Goal: Transaction & Acquisition: Purchase product/service

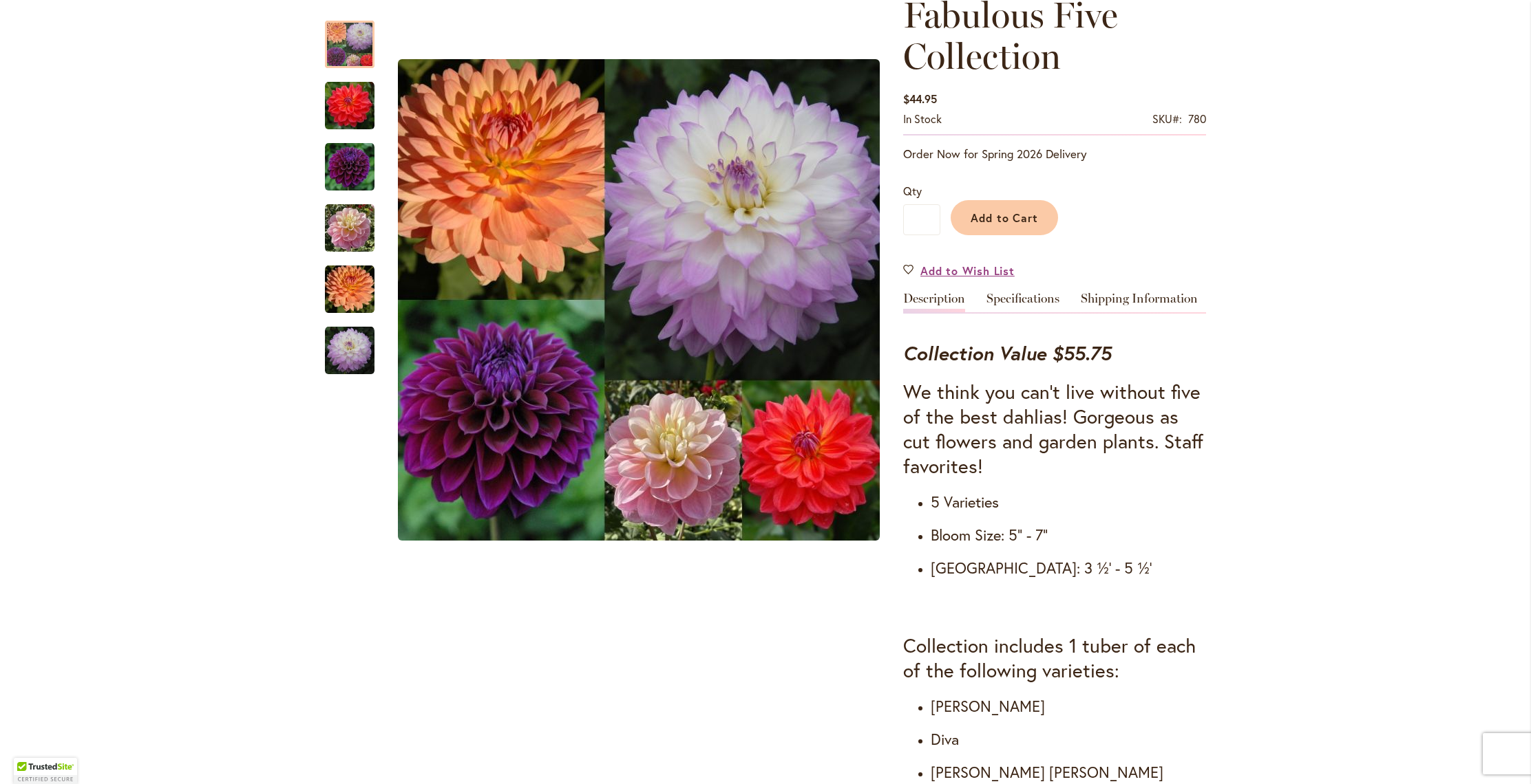
scroll to position [230, 0]
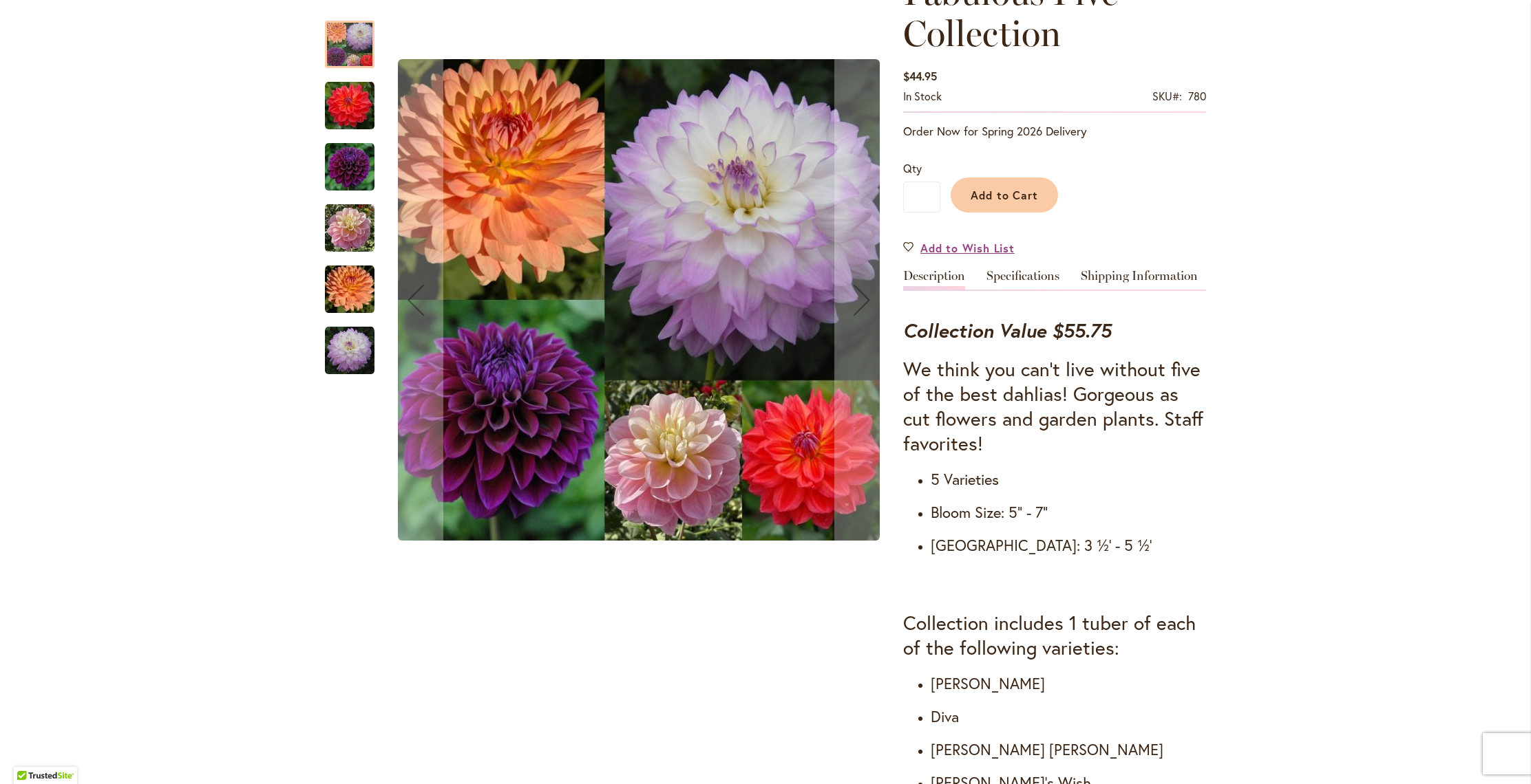
click at [336, 131] on img "COOPER BLAINE" at bounding box center [349, 106] width 49 height 49
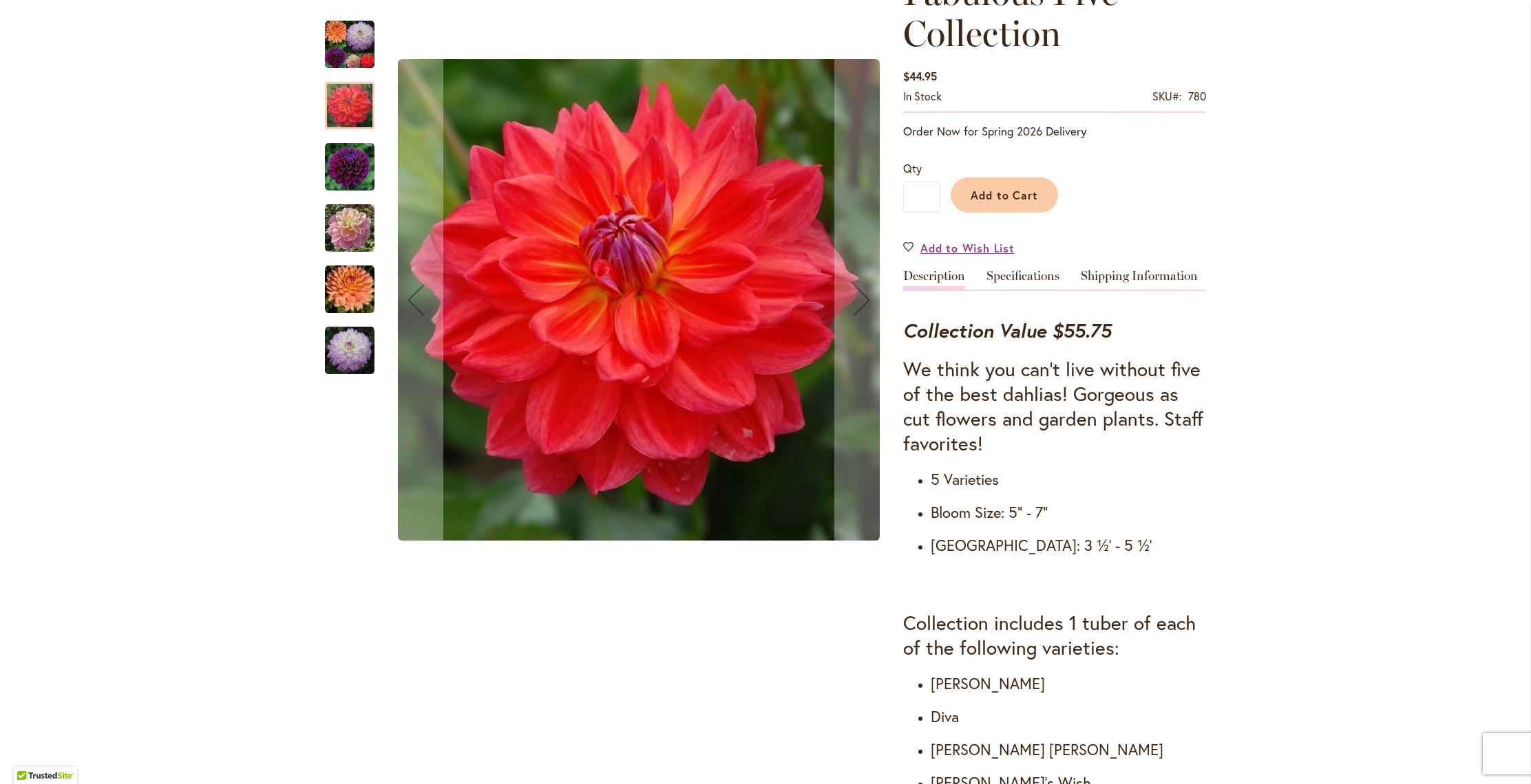
click at [346, 188] on img "DIVA" at bounding box center [349, 167] width 49 height 49
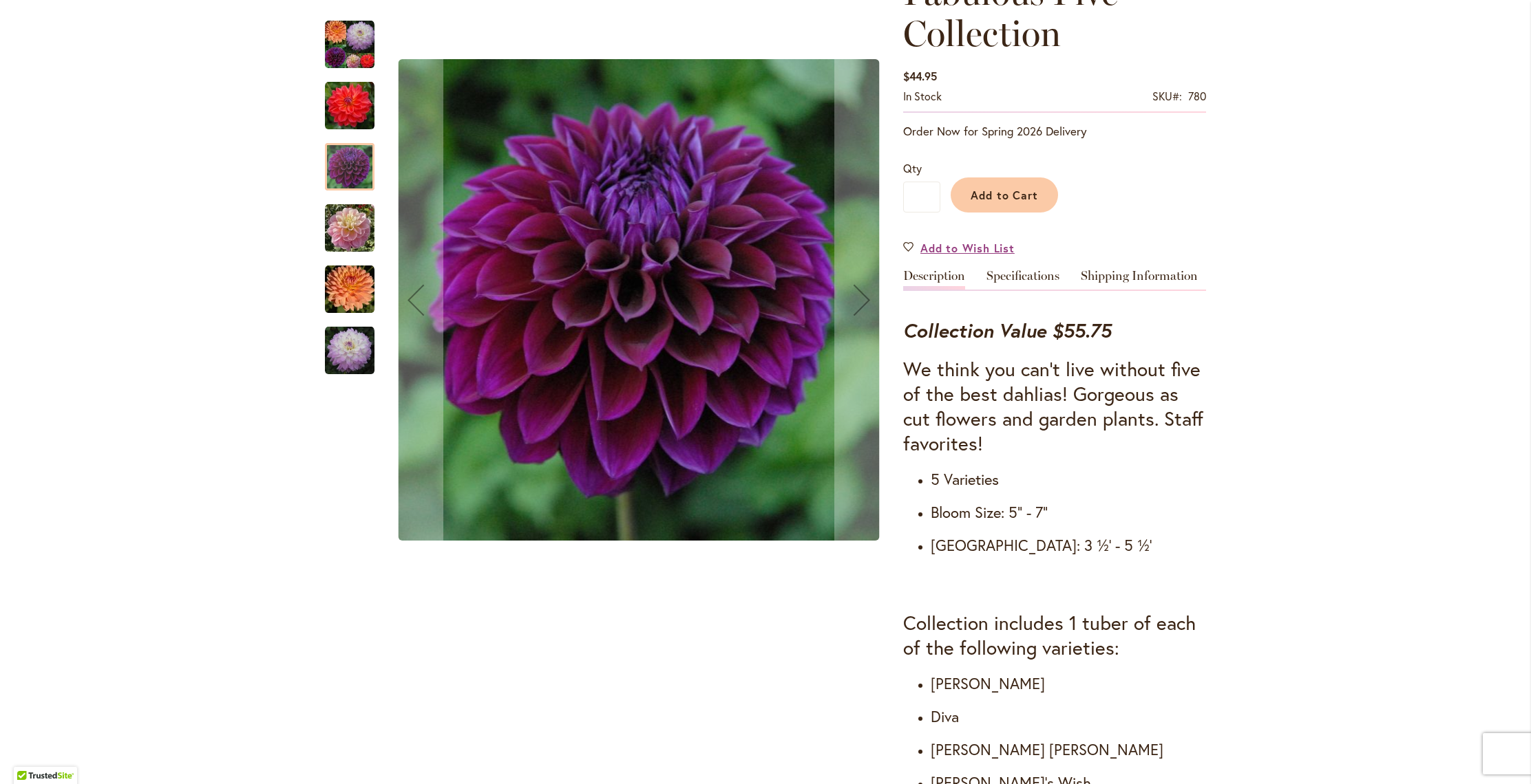
click at [352, 253] on img "GABBIE'S WISH" at bounding box center [349, 228] width 49 height 49
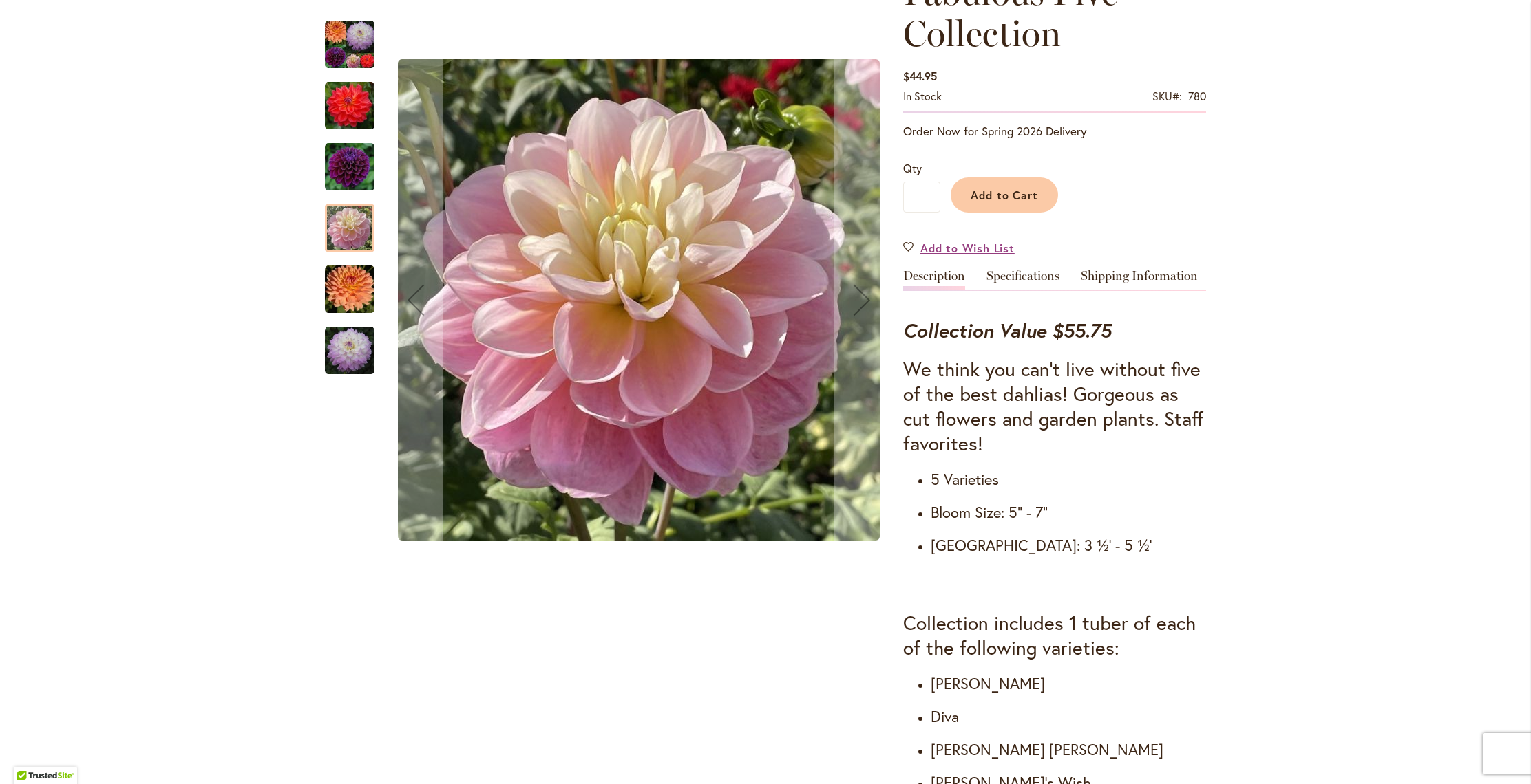
click at [356, 357] on img "MIKAYLA MIRANDA" at bounding box center [349, 351] width 49 height 49
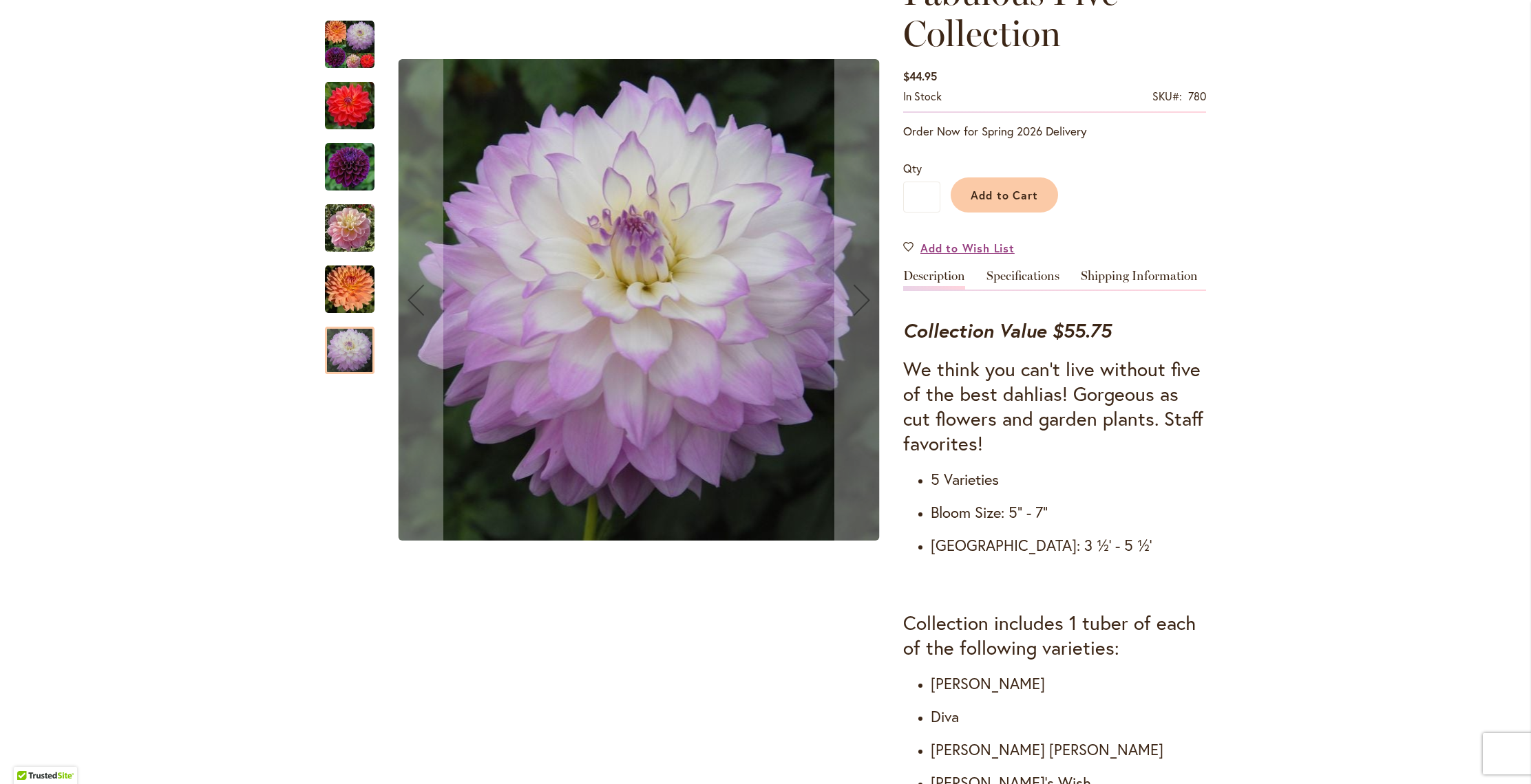
click at [352, 374] on div at bounding box center [349, 351] width 49 height 48
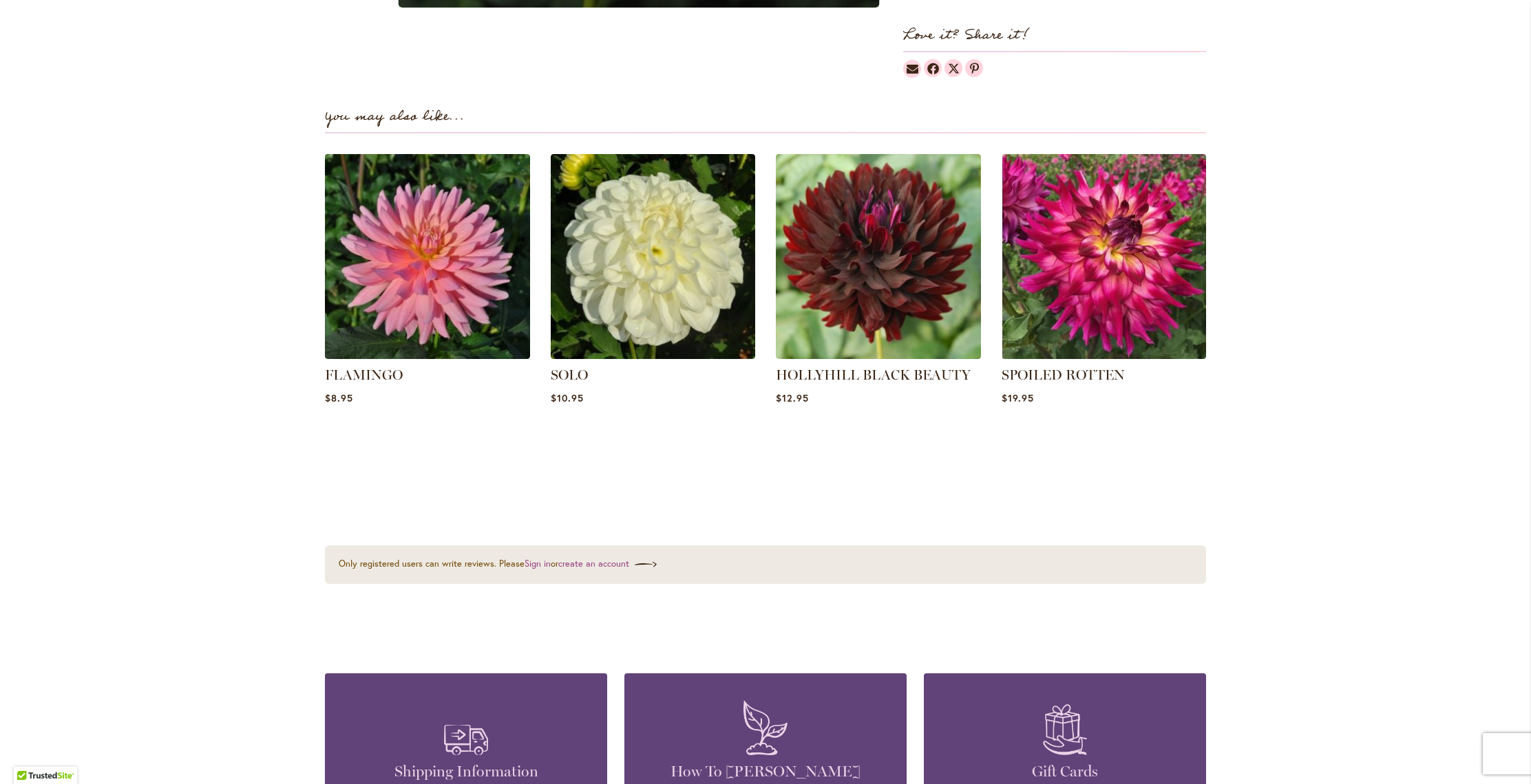
scroll to position [1773, 0]
